Goal: Information Seeking & Learning: Understand process/instructions

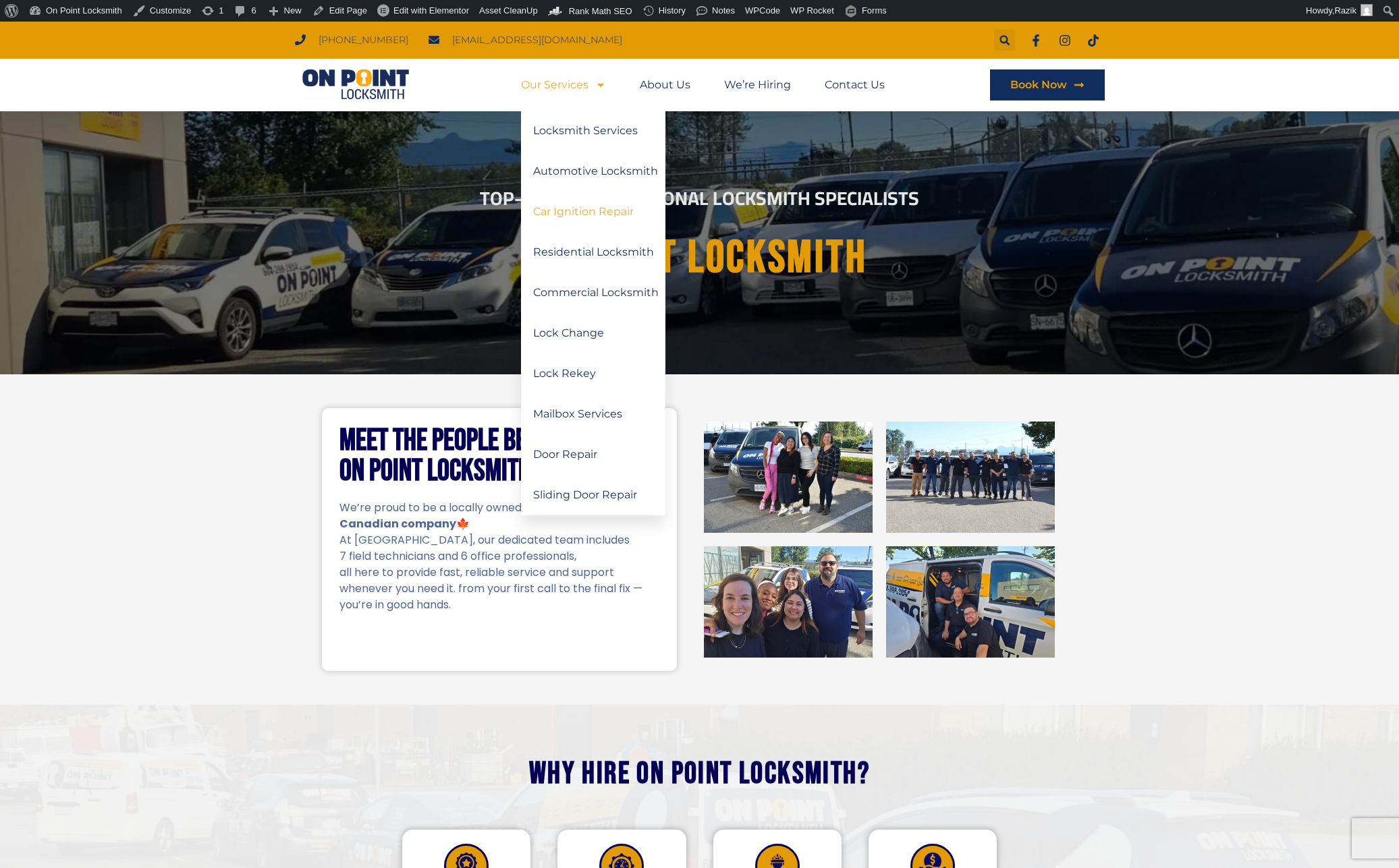
click at [573, 207] on link "Car Ignition Repair" at bounding box center [593, 212] width 144 height 40
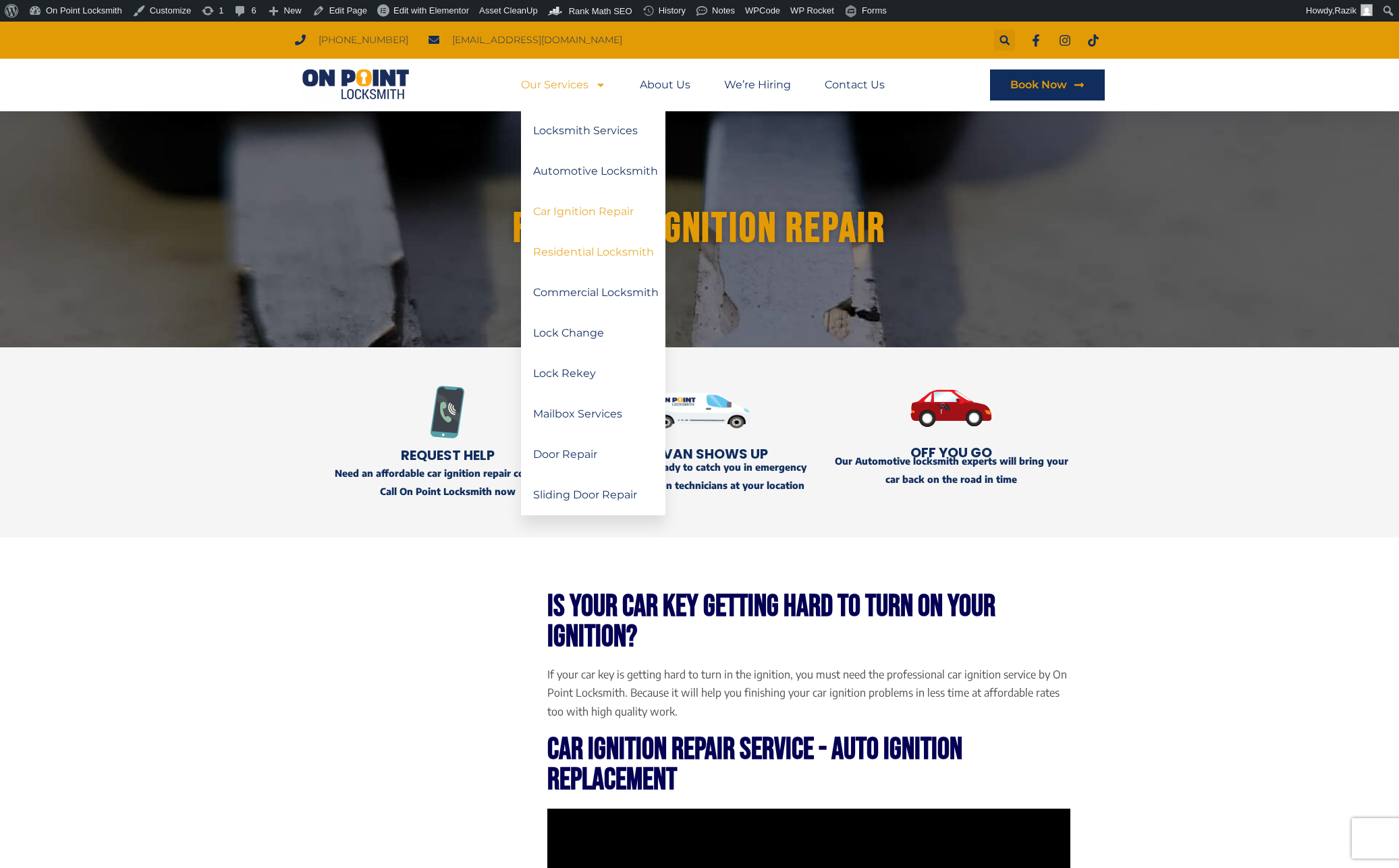
click at [580, 258] on link "Residential Locksmith" at bounding box center [593, 253] width 144 height 40
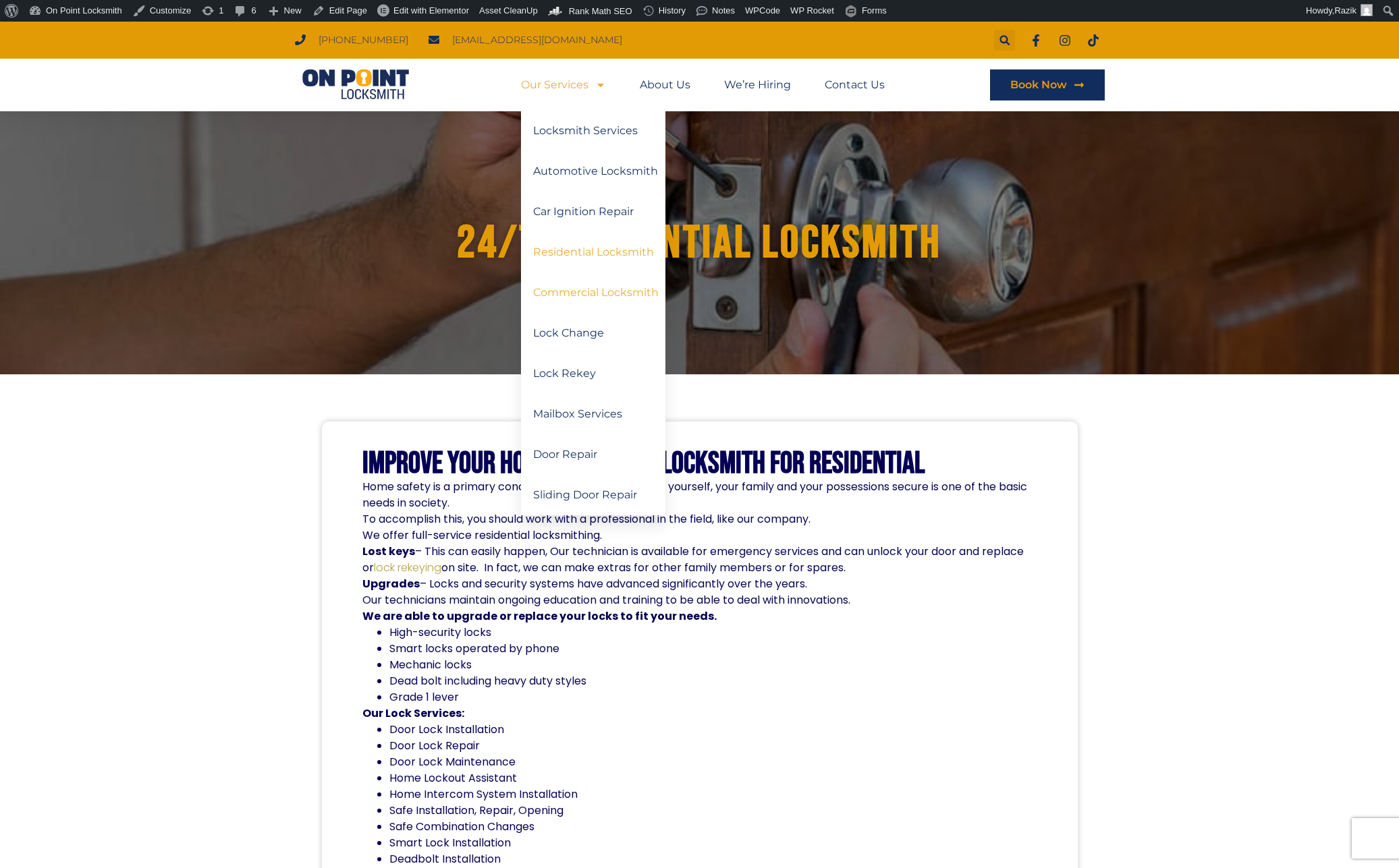
click at [567, 284] on link "Commercial Locksmith" at bounding box center [593, 293] width 144 height 40
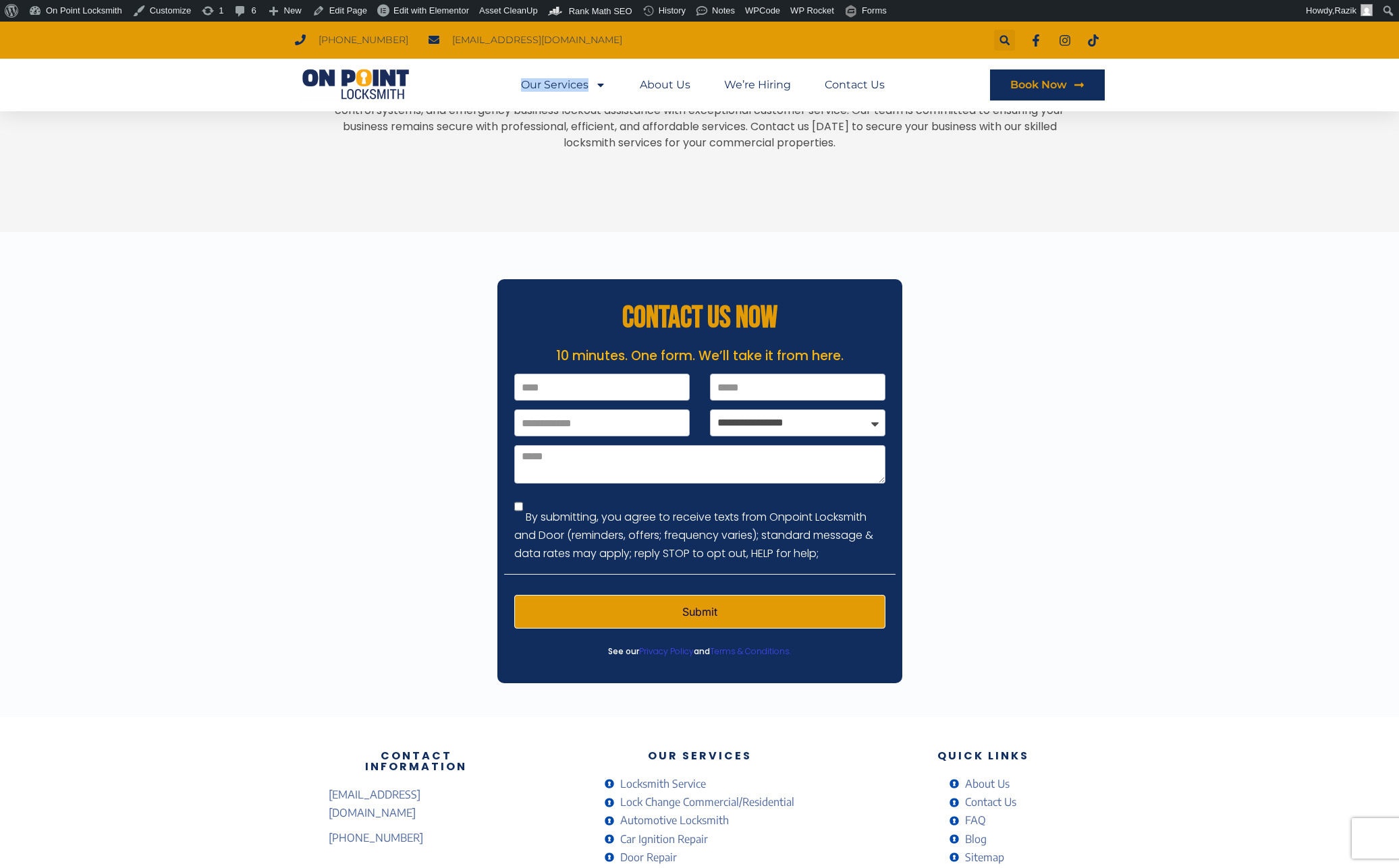
scroll to position [2839, 0]
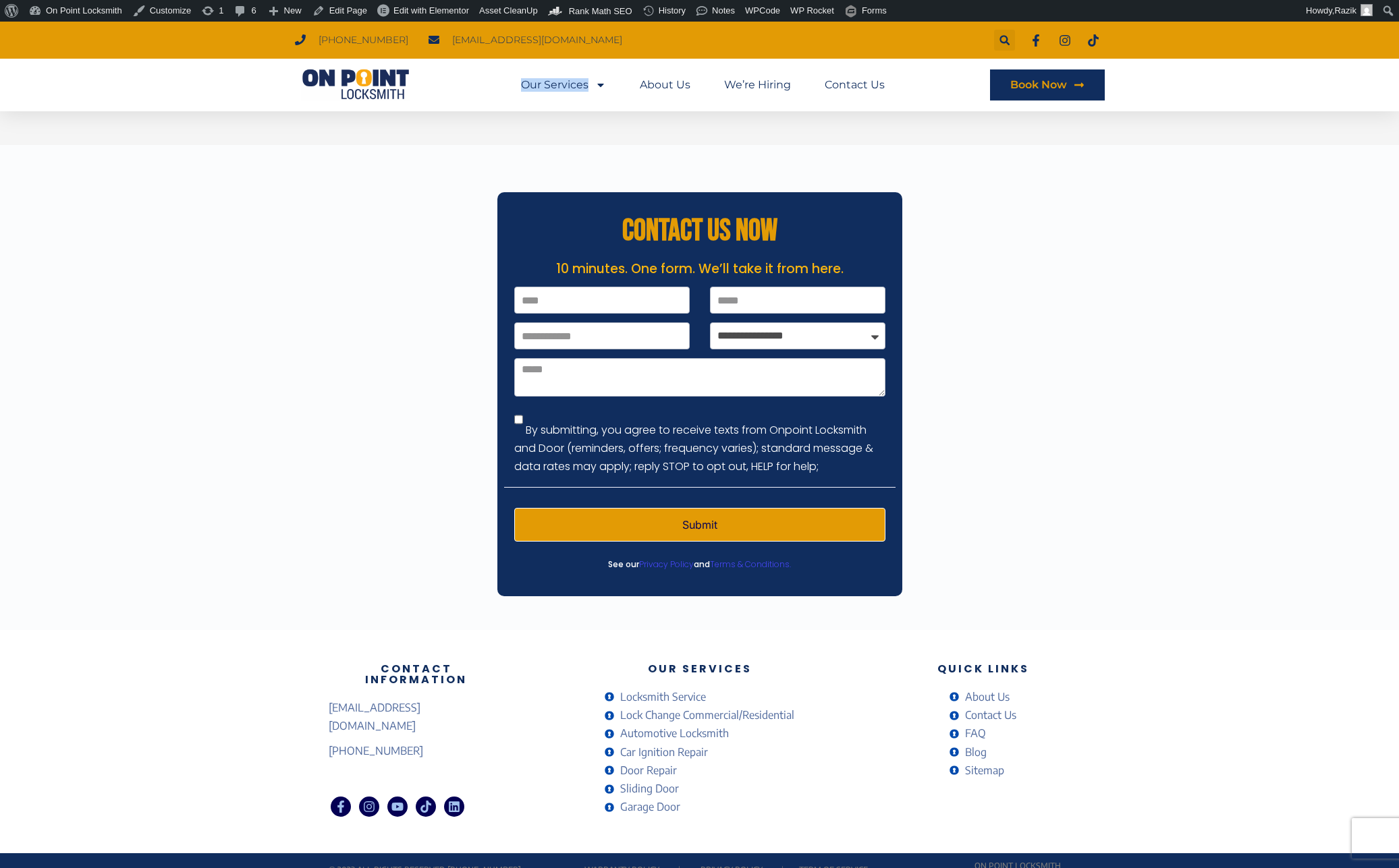
click at [633, 865] on link "Warranty Policy" at bounding box center [622, 870] width 75 height 11
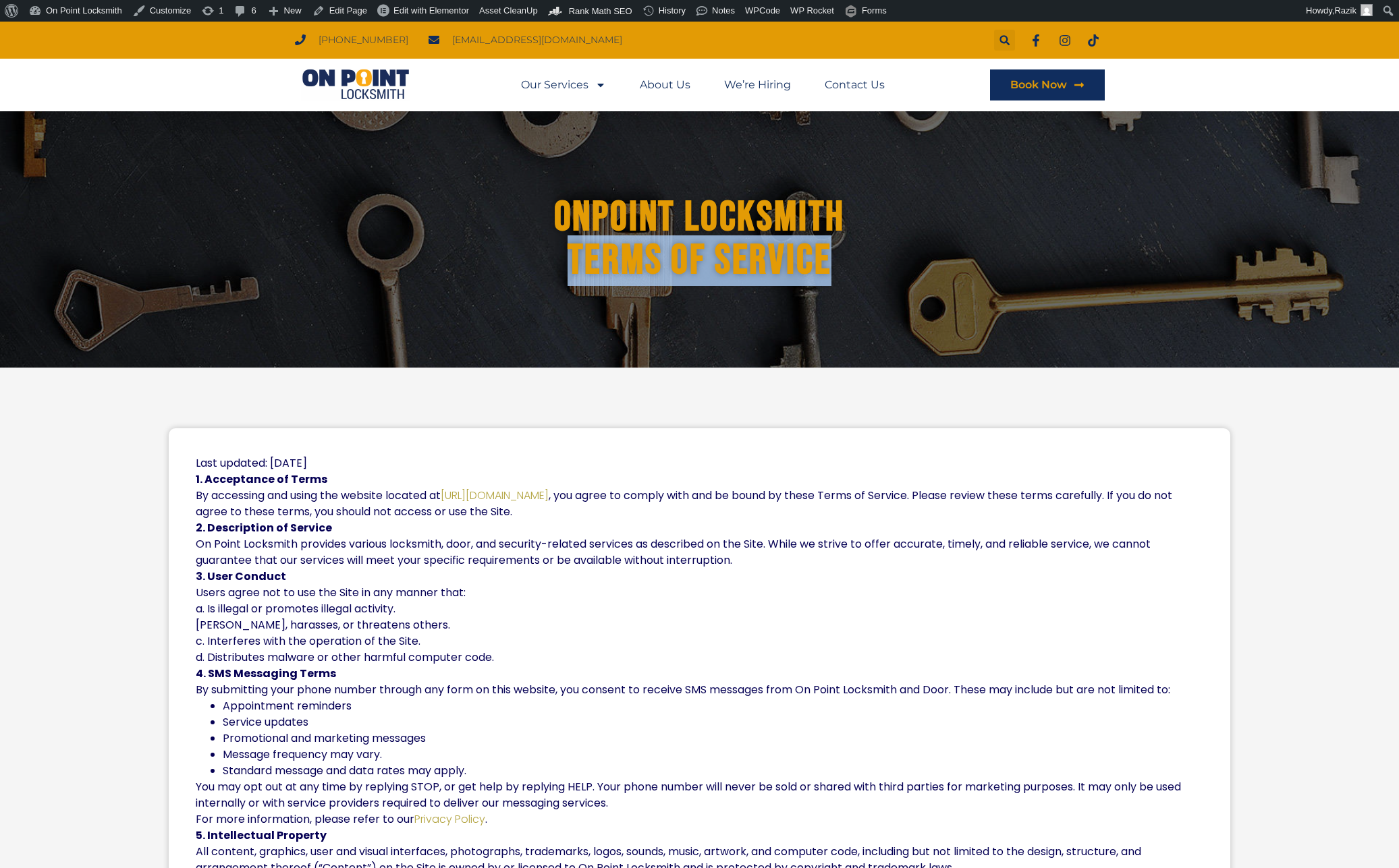
drag, startPoint x: 571, startPoint y: 247, endPoint x: 853, endPoint y: 250, distance: 282.0
click at [853, 250] on h1 "Onpoint Locksmith Terms of Service" at bounding box center [699, 240] width 733 height 86
copy h1 "Terms of Service"
click at [603, 290] on div "Onpoint Locksmith Terms of Service" at bounding box center [699, 240] width 756 height 109
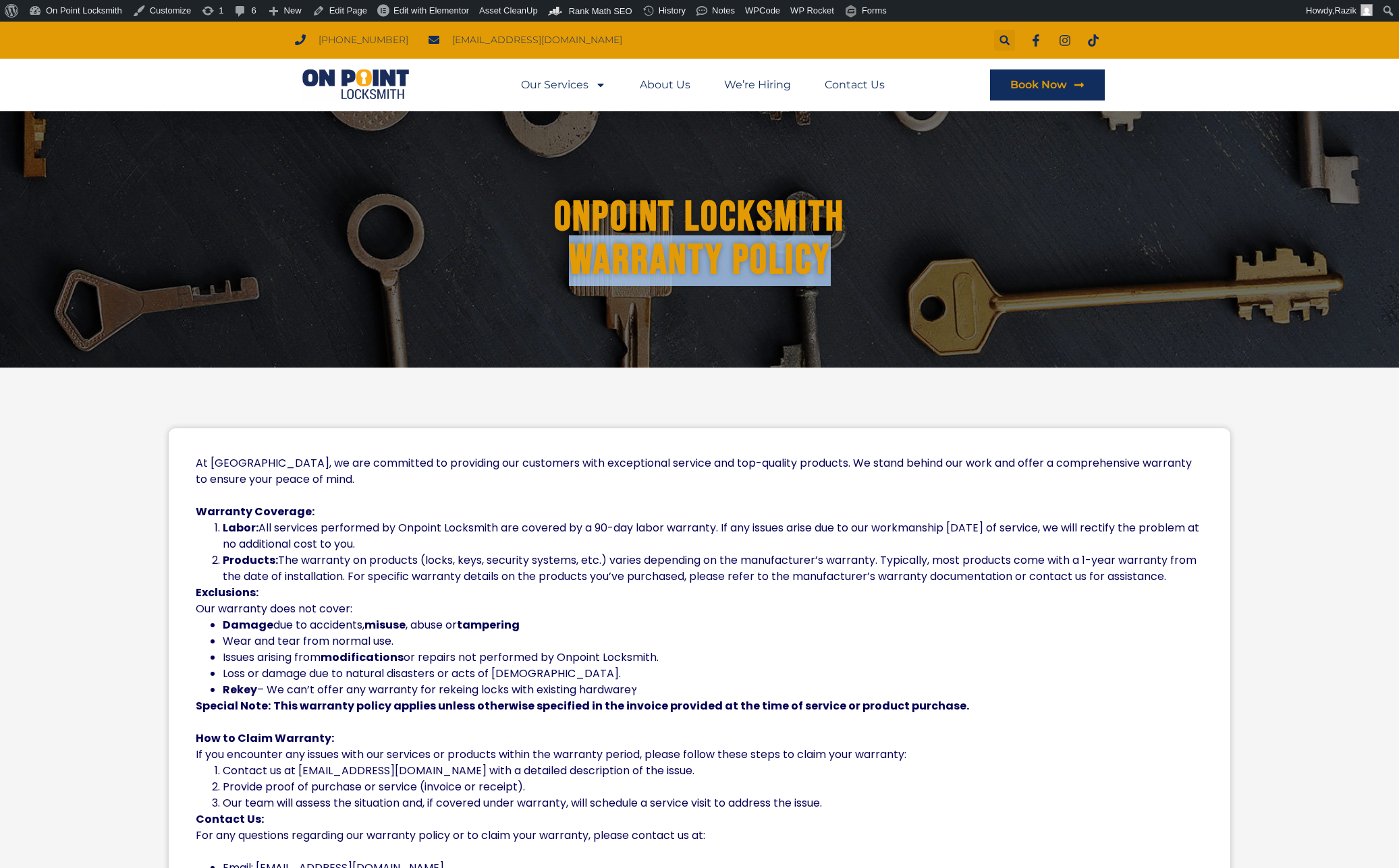
drag, startPoint x: 567, startPoint y: 259, endPoint x: 832, endPoint y: 252, distance: 265.1
click at [832, 252] on h1 "Onpoint Locksmith Warranty Policy" at bounding box center [699, 240] width 756 height 86
copy h1 "Warranty Policy"
